Goal: Complete application form

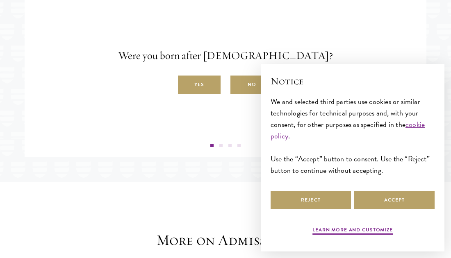
scroll to position [1443, 0]
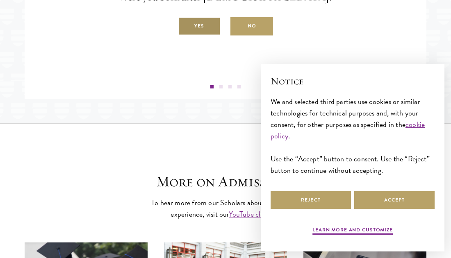
click at [205, 36] on label "Yes" at bounding box center [199, 26] width 43 height 18
click at [185, 25] on input "Yes" at bounding box center [181, 21] width 7 height 7
click at [205, 36] on label "Yes" at bounding box center [199, 26] width 43 height 18
click at [185, 25] on input "Yes" at bounding box center [181, 21] width 7 height 7
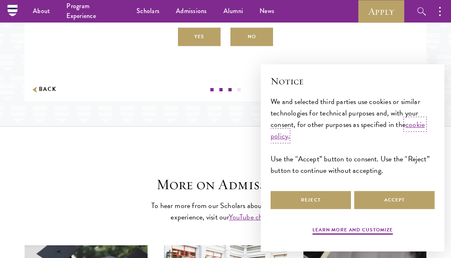
scroll to position [1439, 0]
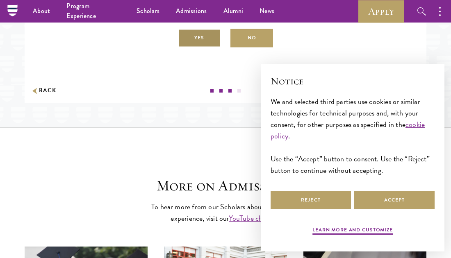
click at [204, 48] on label "Yes" at bounding box center [199, 38] width 43 height 18
click at [185, 37] on input "Yes" at bounding box center [181, 33] width 7 height 7
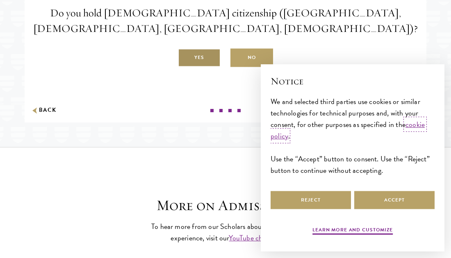
scroll to position [1420, 0]
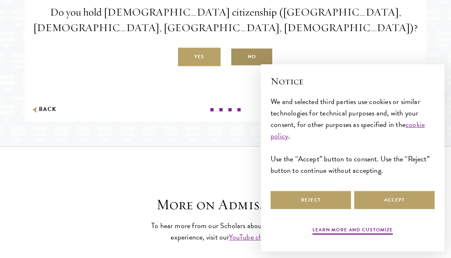
click at [238, 66] on label "No" at bounding box center [252, 57] width 43 height 18
click at [238, 56] on input "No" at bounding box center [234, 52] width 7 height 7
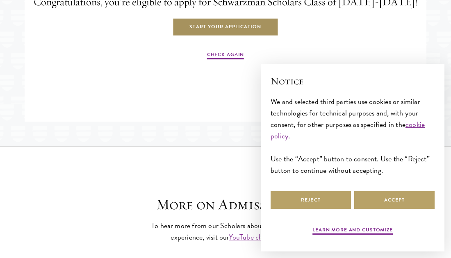
click at [235, 37] on link "Start Your Application" at bounding box center [225, 27] width 106 height 18
